Goal: Task Accomplishment & Management: Complete application form

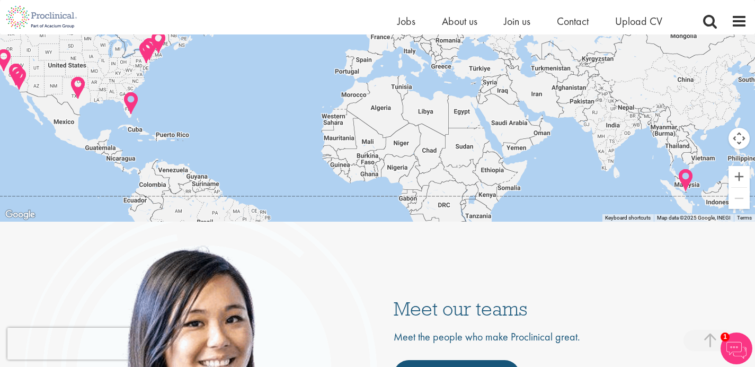
scroll to position [2103, 0]
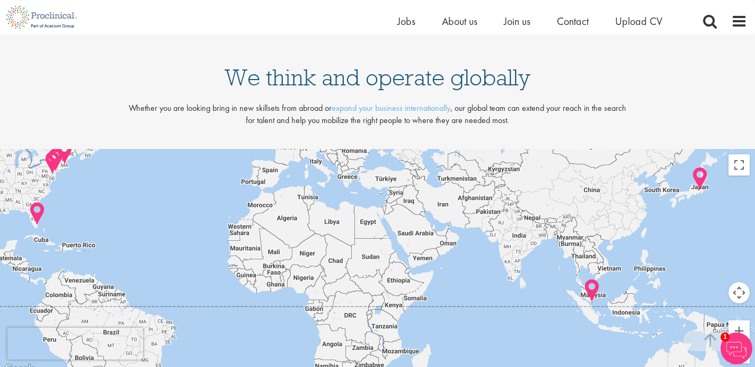
drag, startPoint x: 606, startPoint y: 240, endPoint x: 412, endPoint y: 158, distance: 209.8
click at [412, 158] on div at bounding box center [377, 262] width 755 height 227
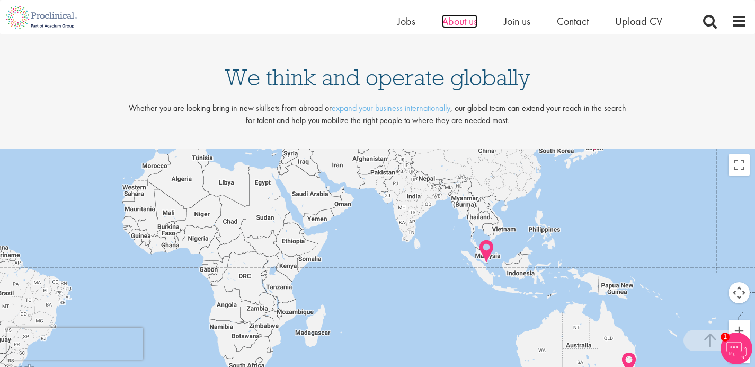
click at [453, 23] on span "About us" at bounding box center [460, 21] width 36 height 14
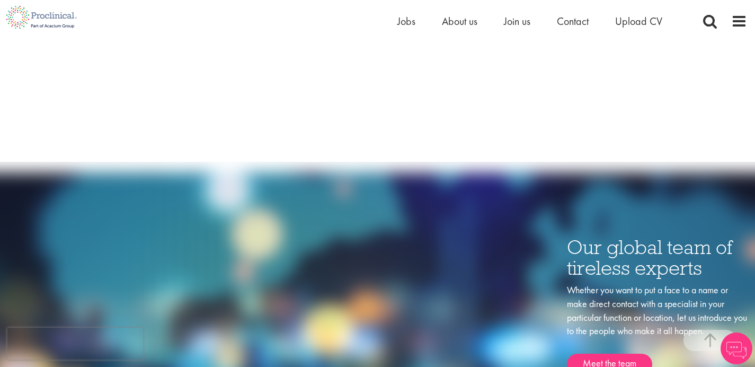
scroll to position [1310, 0]
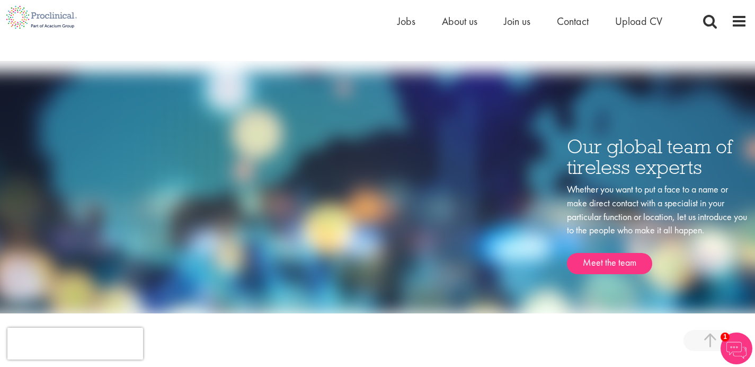
click at [527, 29] on li "Join us" at bounding box center [517, 21] width 27 height 16
click at [571, 29] on li "Contact" at bounding box center [573, 21] width 32 height 16
click at [564, 22] on span "Contact" at bounding box center [573, 21] width 32 height 14
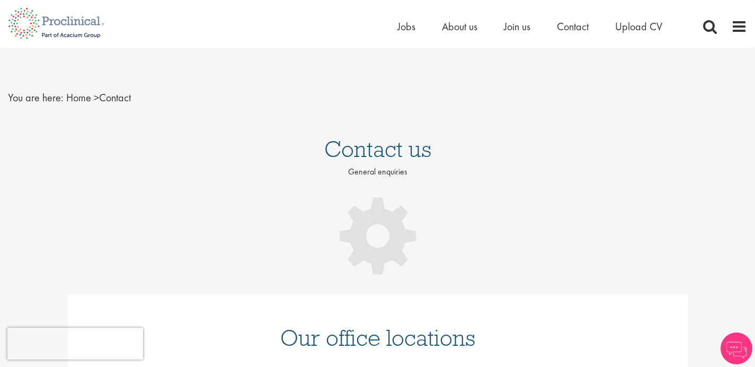
click at [755, 27] on html "This website uses cookies. By continuing to use this site, you are giving your …" at bounding box center [377, 327] width 755 height 655
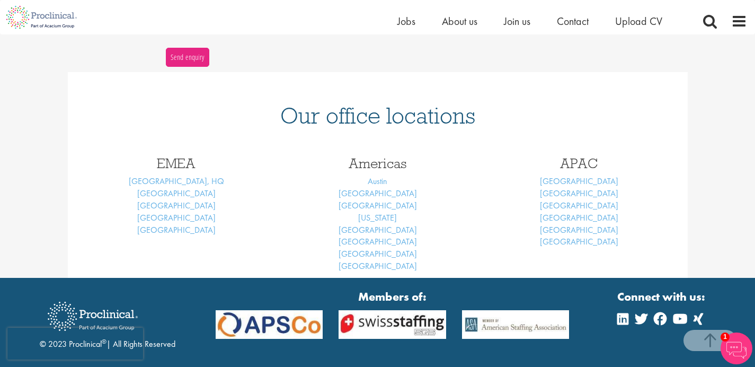
scroll to position [400, 0]
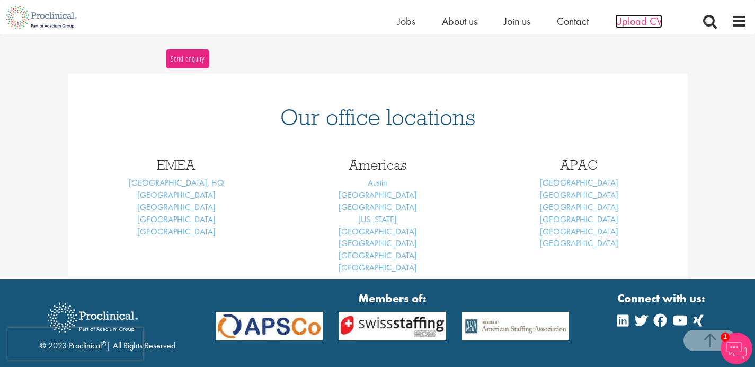
click at [633, 24] on span "Upload CV" at bounding box center [638, 21] width 47 height 14
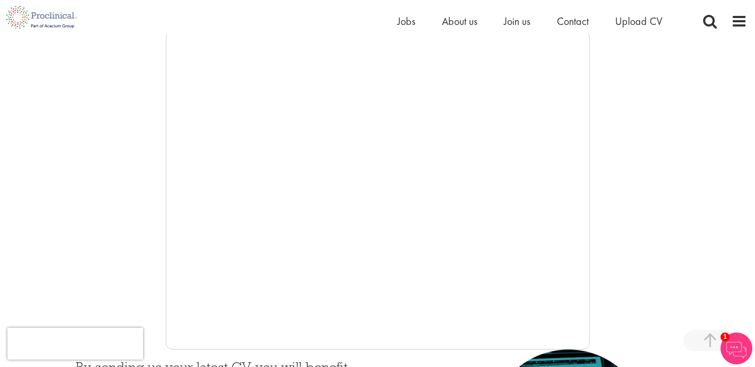
scroll to position [184, 0]
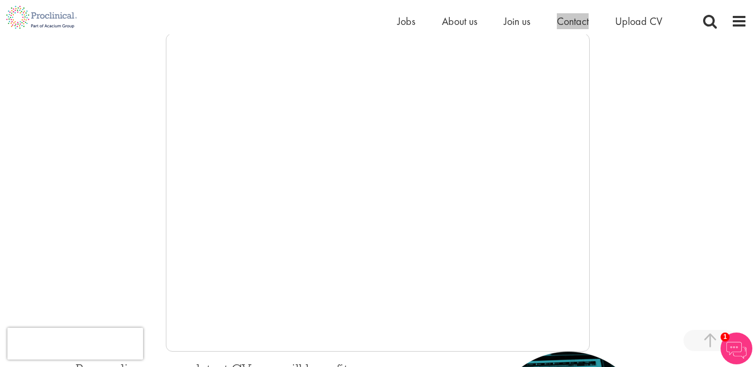
drag, startPoint x: 568, startPoint y: 22, endPoint x: 597, endPoint y: 2, distance: 35.4
click at [0, 0] on div "Home Jobs About us Join us Contact Upload CV" at bounding box center [373, 17] width 747 height 34
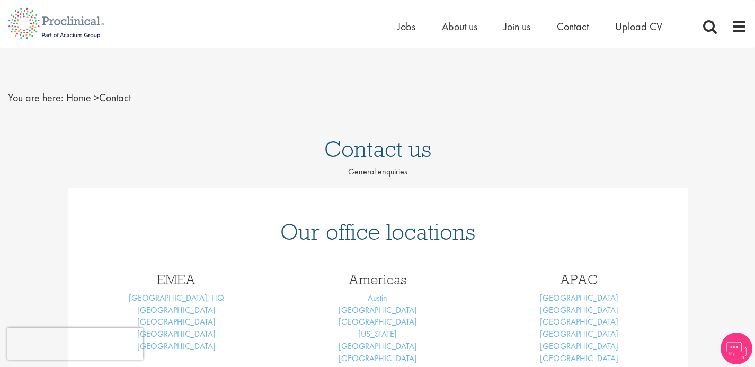
click at [755, 146] on html "This website uses cookies. By continuing to use this site, you are giving your …" at bounding box center [377, 274] width 755 height 549
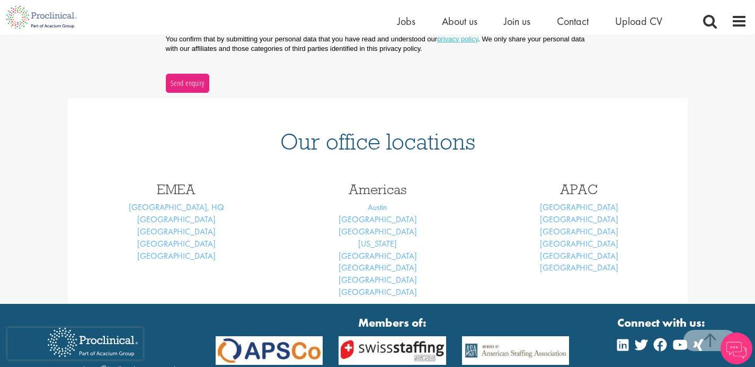
scroll to position [376, 0]
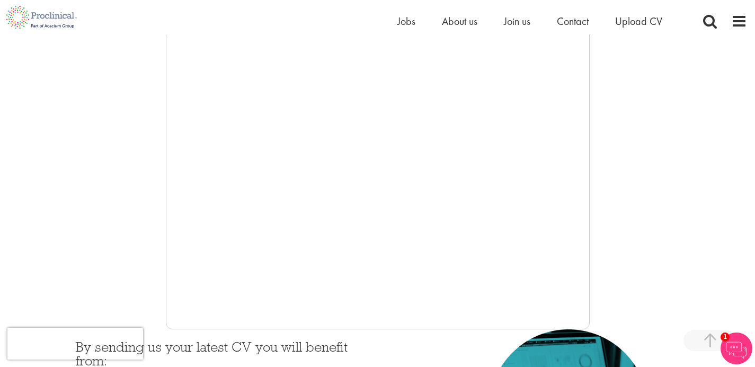
scroll to position [202, 0]
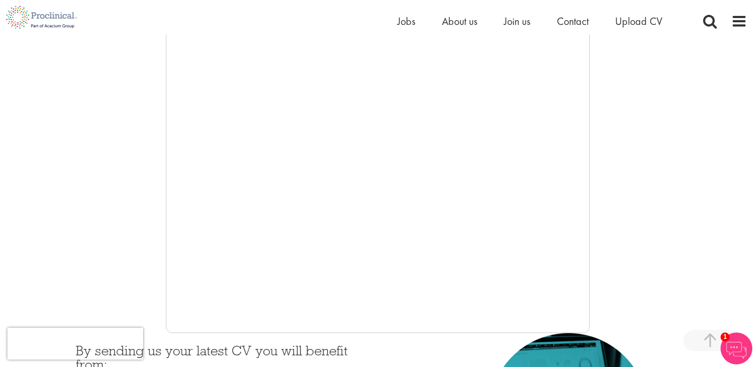
drag, startPoint x: 591, startPoint y: 245, endPoint x: 591, endPoint y: 302, distance: 56.7
click at [591, 302] on div at bounding box center [377, 174] width 739 height 318
